Goal: Information Seeking & Learning: Learn about a topic

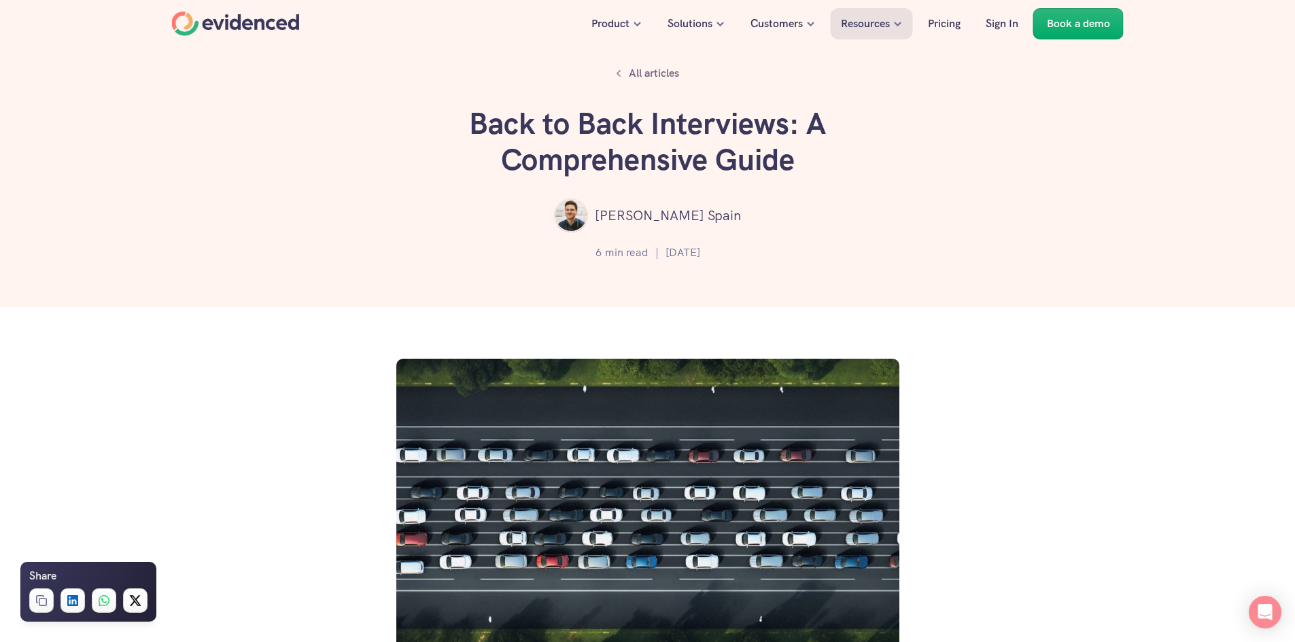
scroll to position [561, 0]
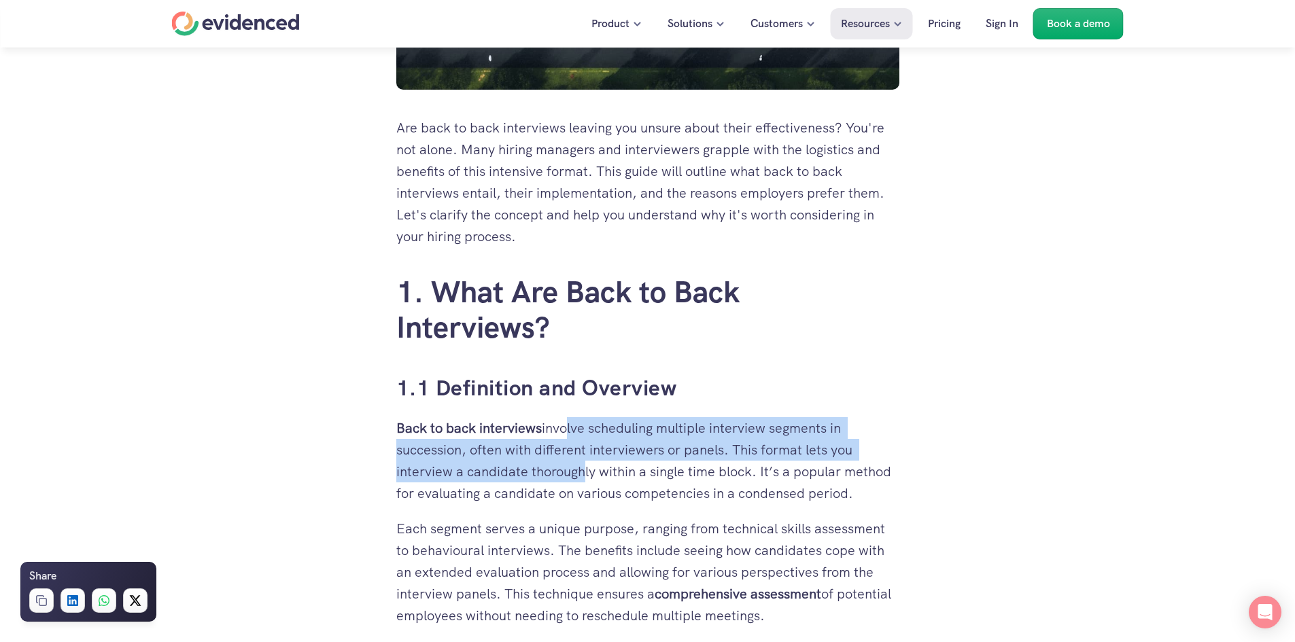
drag, startPoint x: 576, startPoint y: 432, endPoint x: 566, endPoint y: 389, distance: 44.5
click at [566, 417] on p "Back to back interviews involve scheduling multiple interview segments in succe…" at bounding box center [647, 460] width 503 height 87
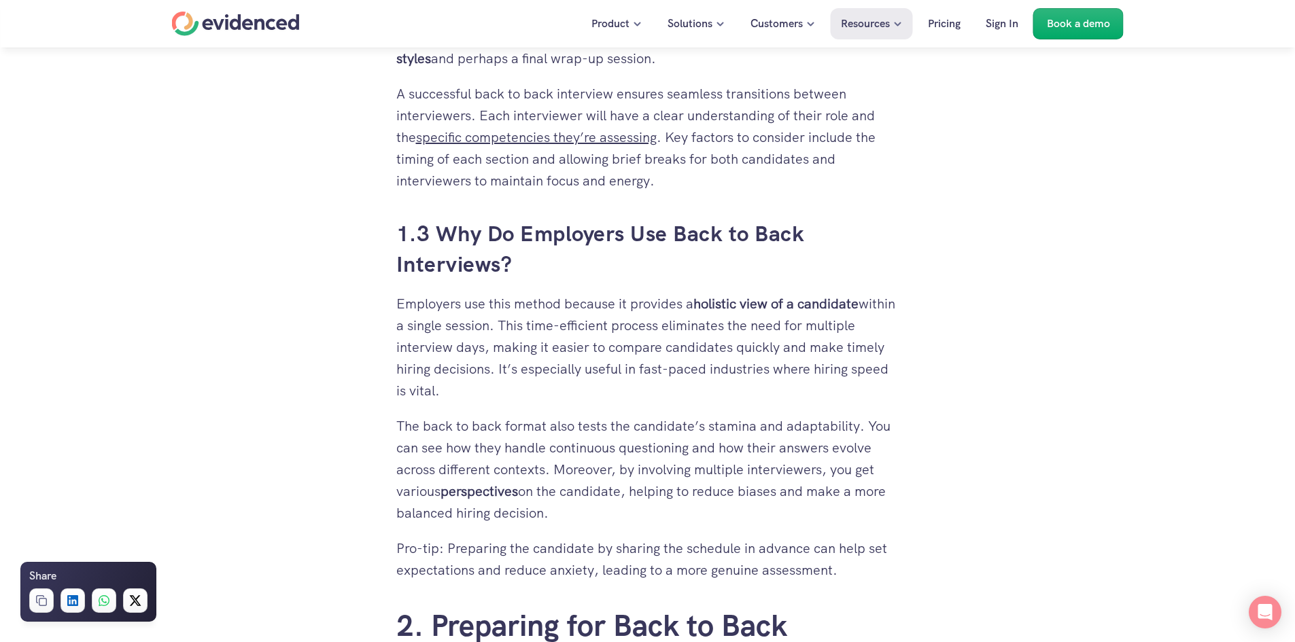
scroll to position [1335, 0]
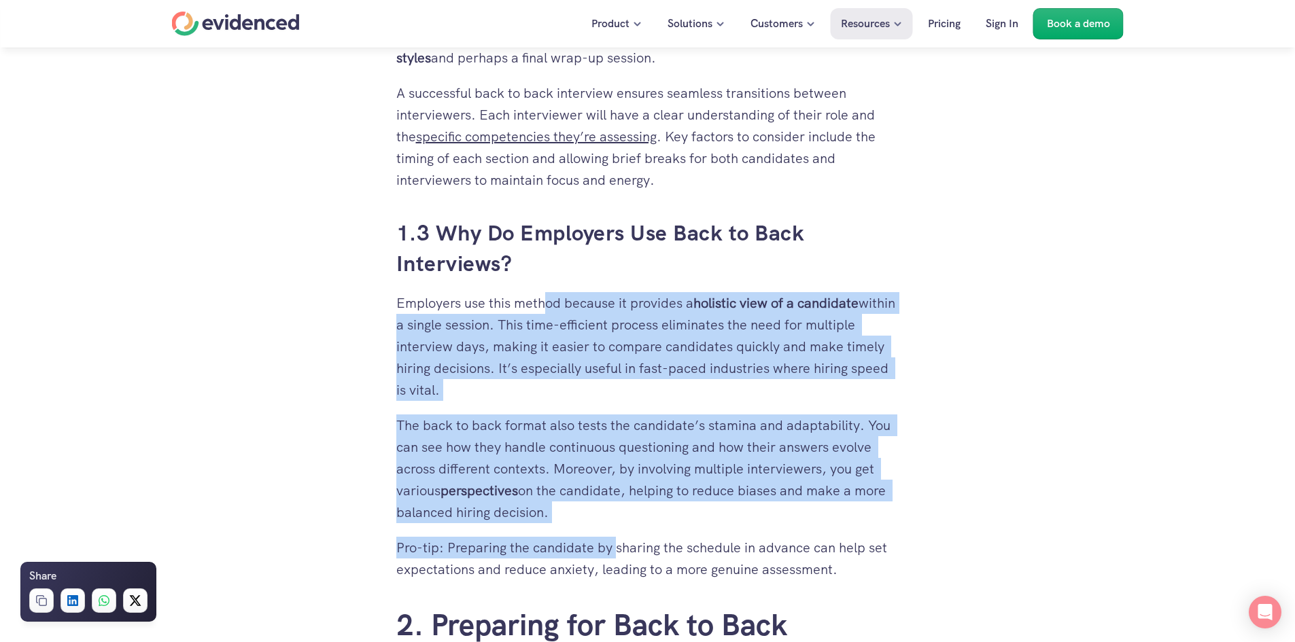
drag, startPoint x: 617, startPoint y: 495, endPoint x: 544, endPoint y: 273, distance: 233.9
click at [544, 292] on p "Employers use this method because it provides a holistic view of a candidate wi…" at bounding box center [647, 346] width 503 height 109
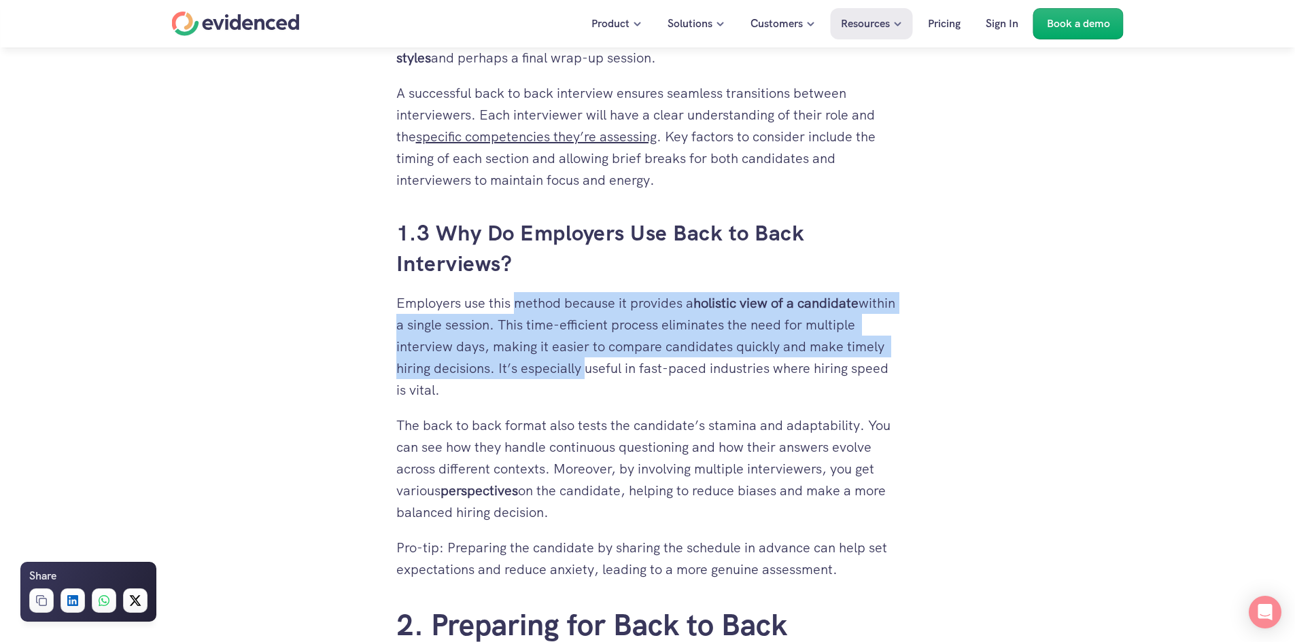
drag, startPoint x: 544, startPoint y: 273, endPoint x: 546, endPoint y: 343, distance: 70.7
click at [546, 343] on p "Employers use this method because it provides a holistic view of a candidate wi…" at bounding box center [647, 346] width 503 height 109
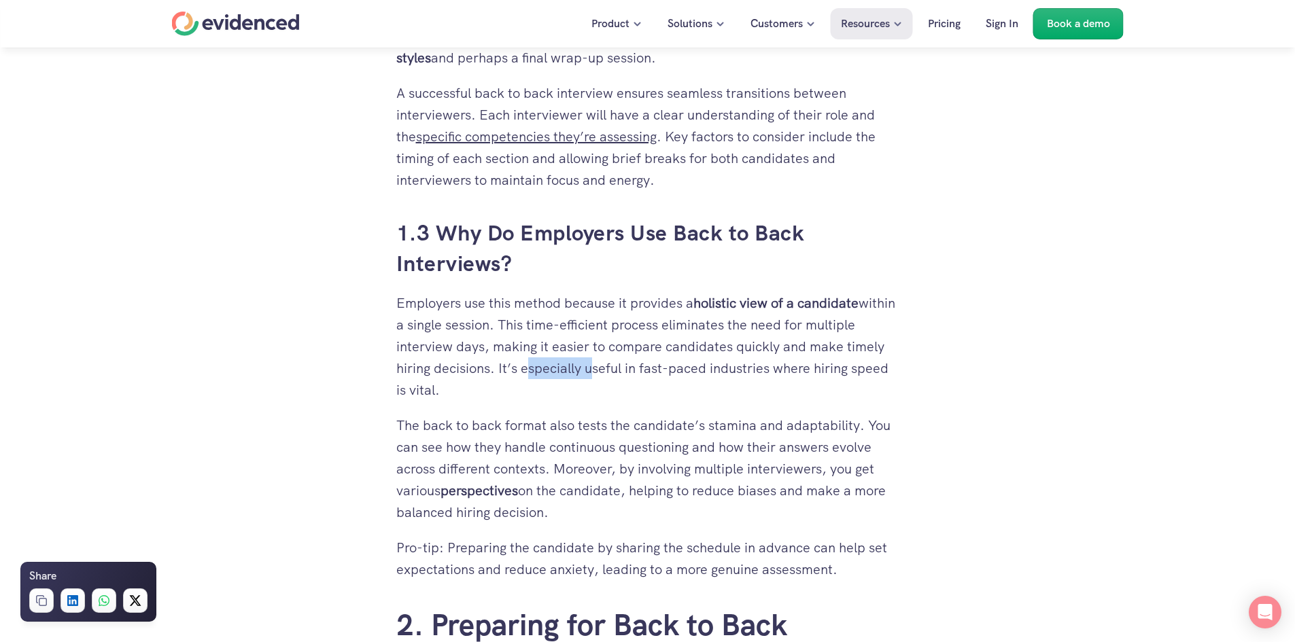
click at [546, 343] on p "Employers use this method because it provides a holistic view of a candidate wi…" at bounding box center [647, 346] width 503 height 109
click at [617, 541] on p "Pro-tip: Preparing the candidate by sharing the schedule in advance can help se…" at bounding box center [647, 559] width 503 height 44
click at [581, 441] on p "The back to back format also tests the candidate’s stamina and adaptability. Yo…" at bounding box center [647, 469] width 503 height 109
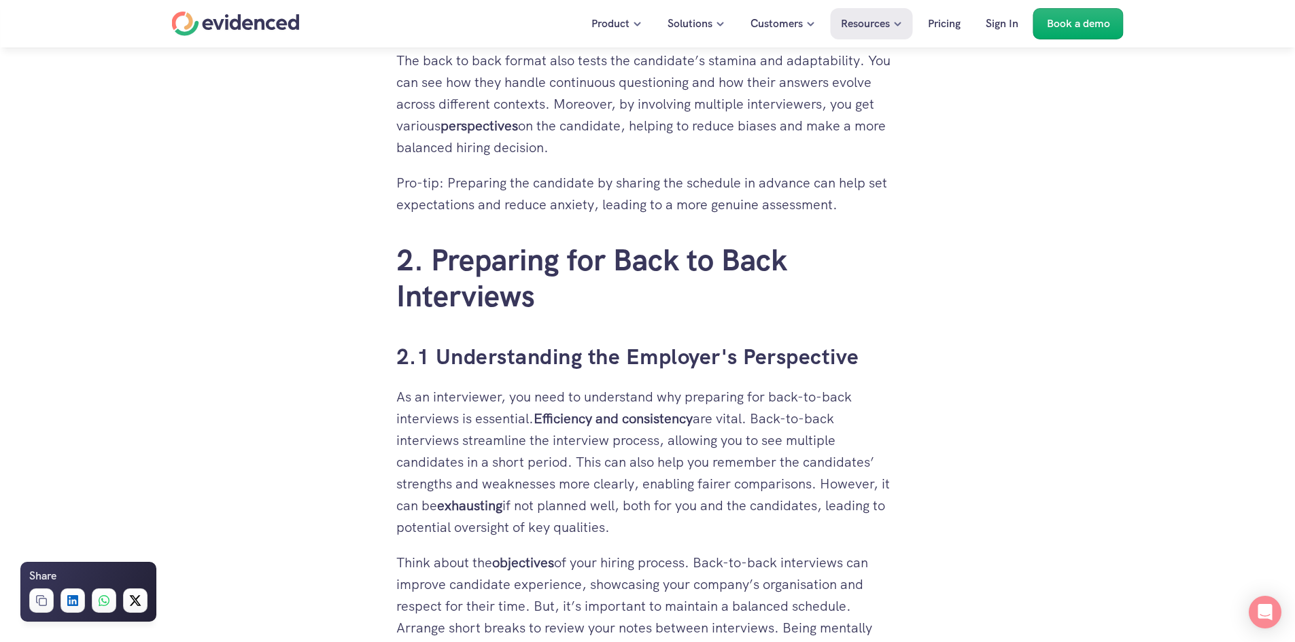
scroll to position [1701, 0]
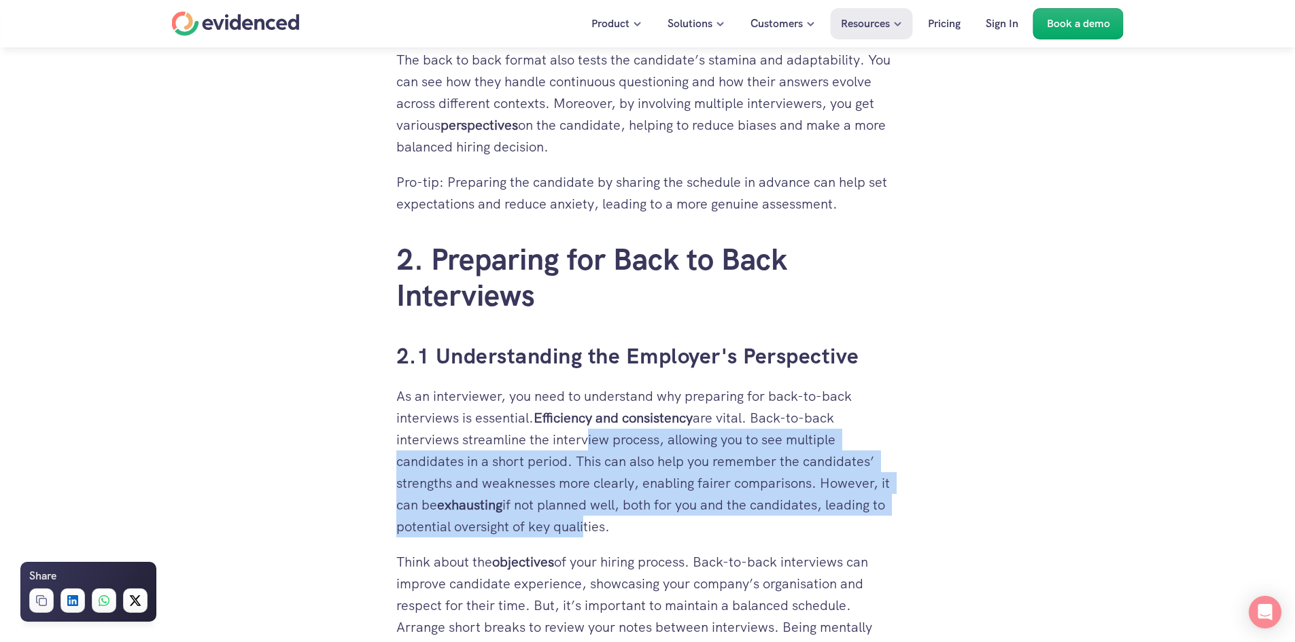
drag, startPoint x: 579, startPoint y: 485, endPoint x: 580, endPoint y: 412, distance: 72.7
click at [580, 412] on p "As an interviewer, you need to understand why preparing for back-to-back interv…" at bounding box center [647, 461] width 503 height 152
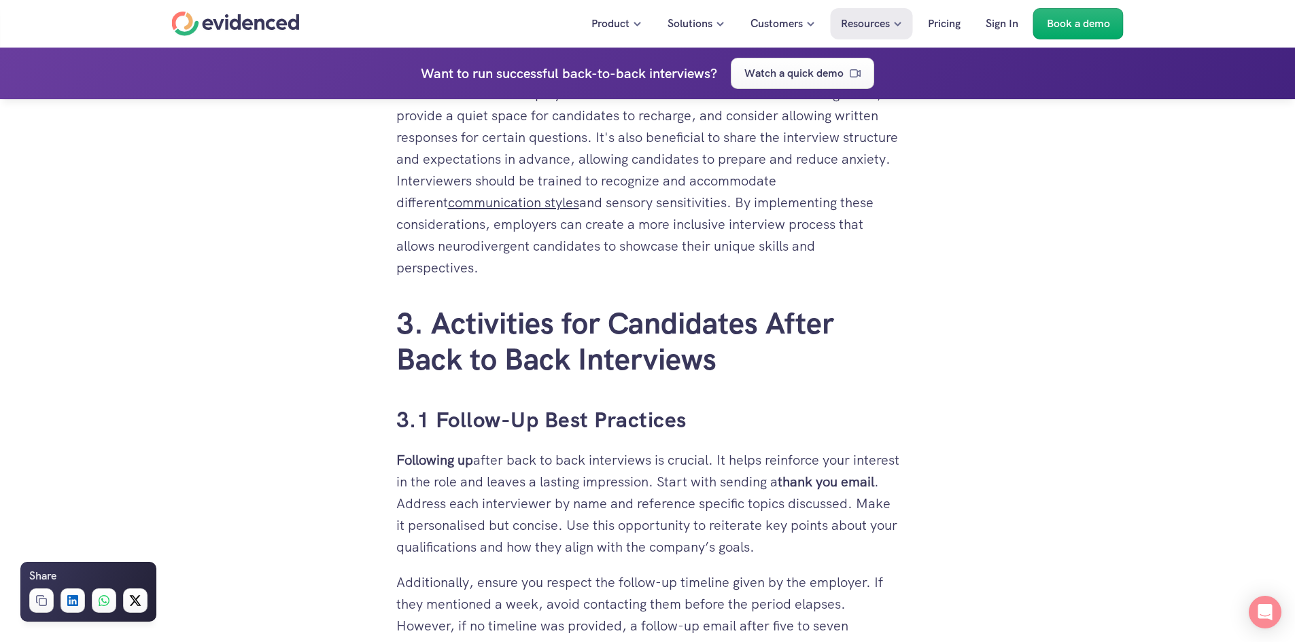
scroll to position [3074, 0]
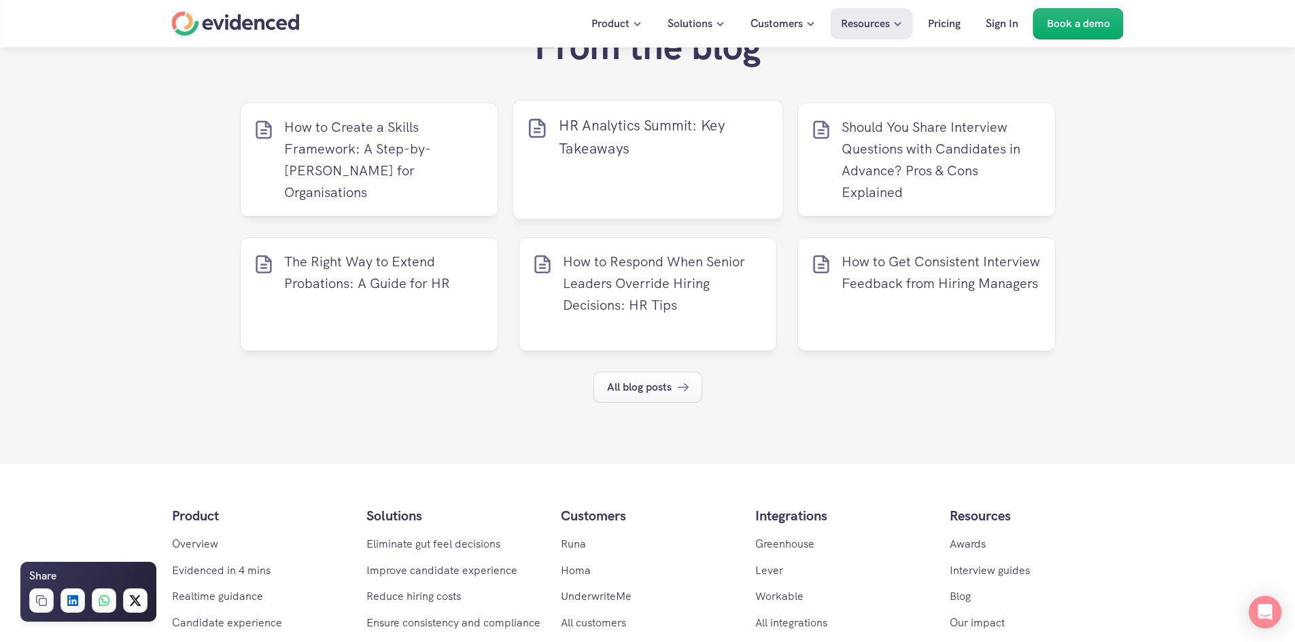
scroll to position [4859, 0]
